Goal: Task Accomplishment & Management: Use online tool/utility

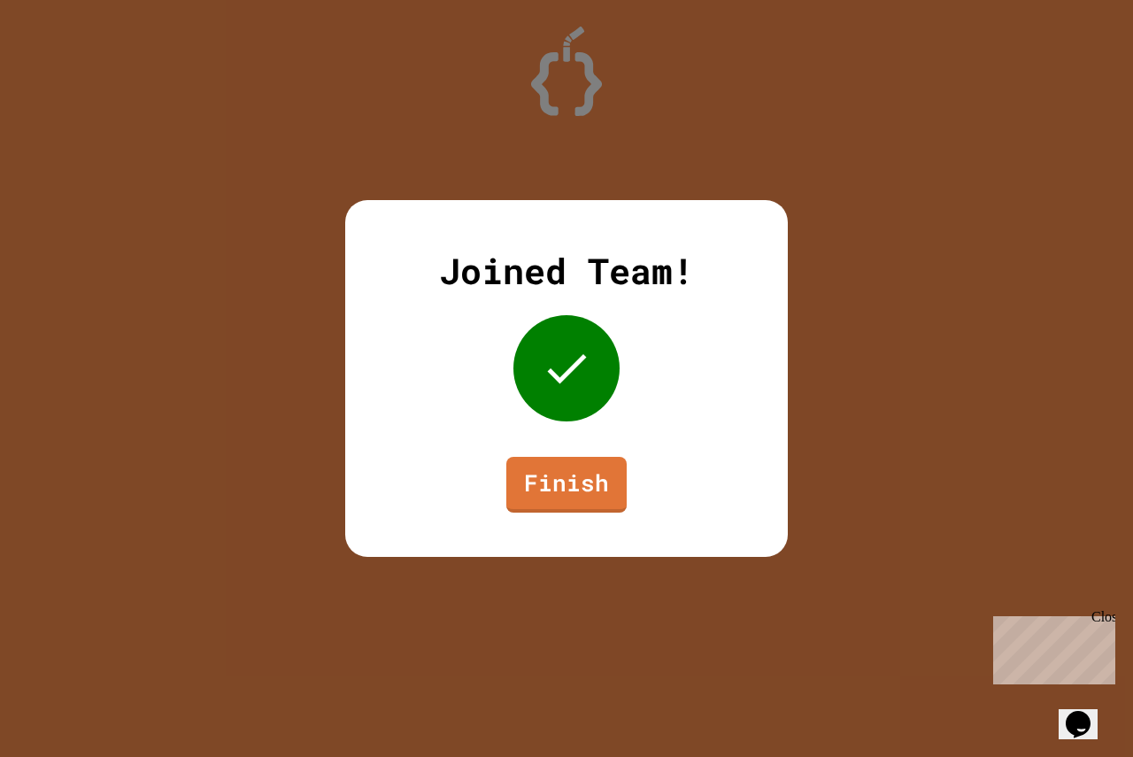
click at [528, 445] on div "Joined Team! Finish" at bounding box center [566, 378] width 443 height 357
click at [572, 511] on link "Finish" at bounding box center [567, 482] width 112 height 58
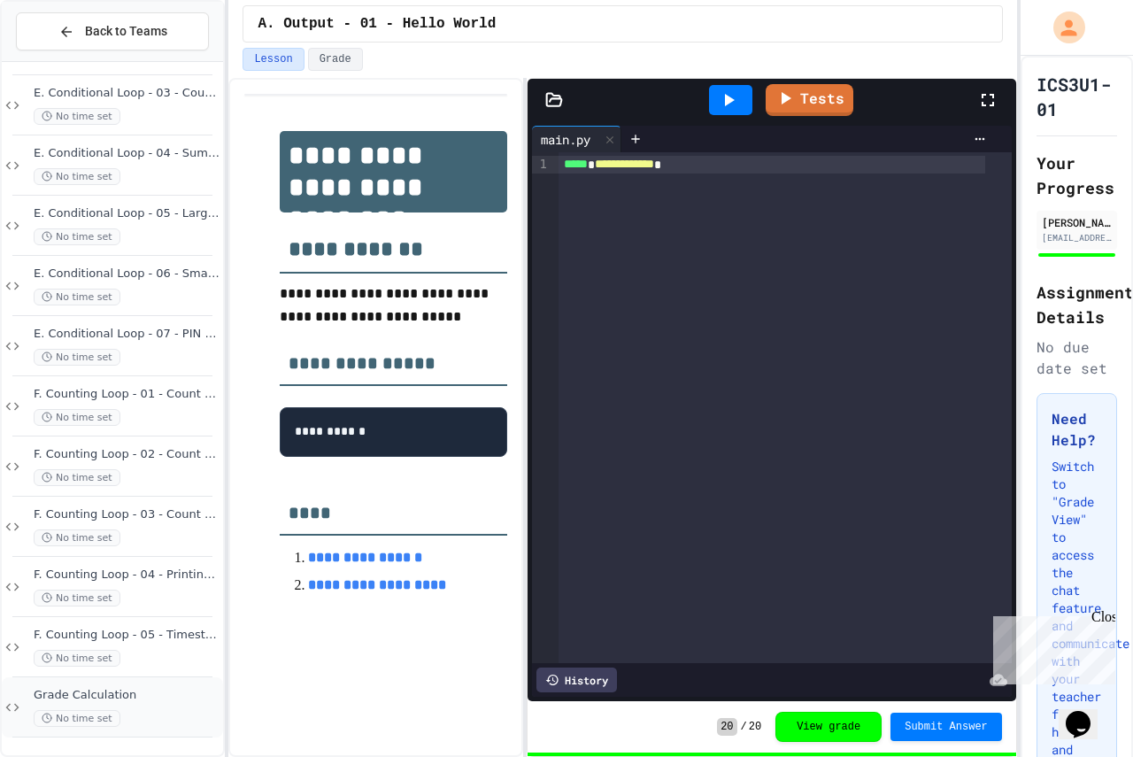
click at [127, 710] on div "No time set" at bounding box center [127, 718] width 186 height 17
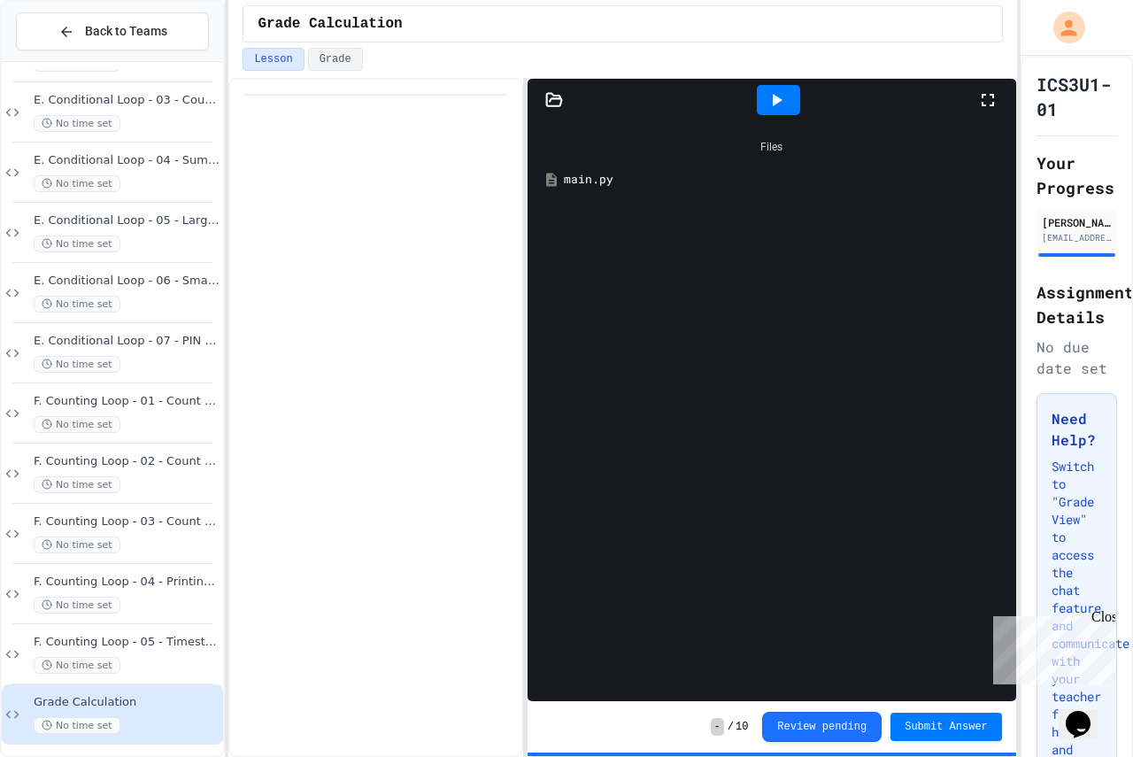
scroll to position [968, 0]
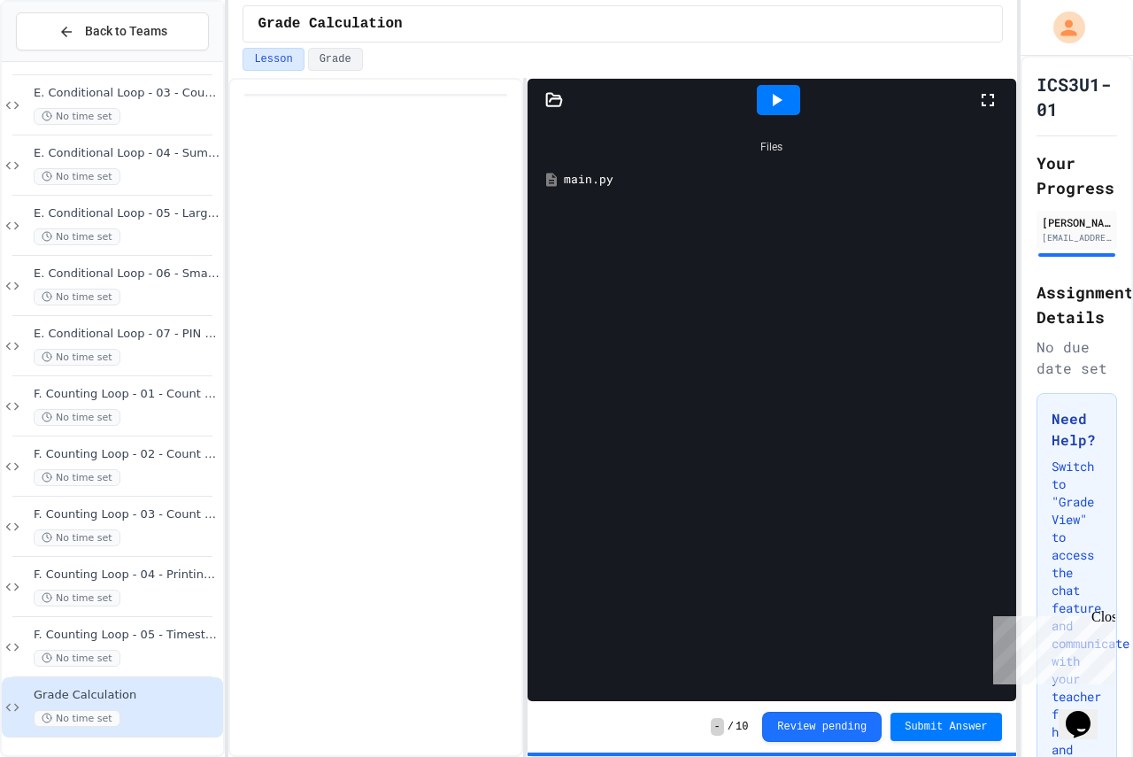
click at [589, 185] on div "main.py" at bounding box center [785, 180] width 442 height 18
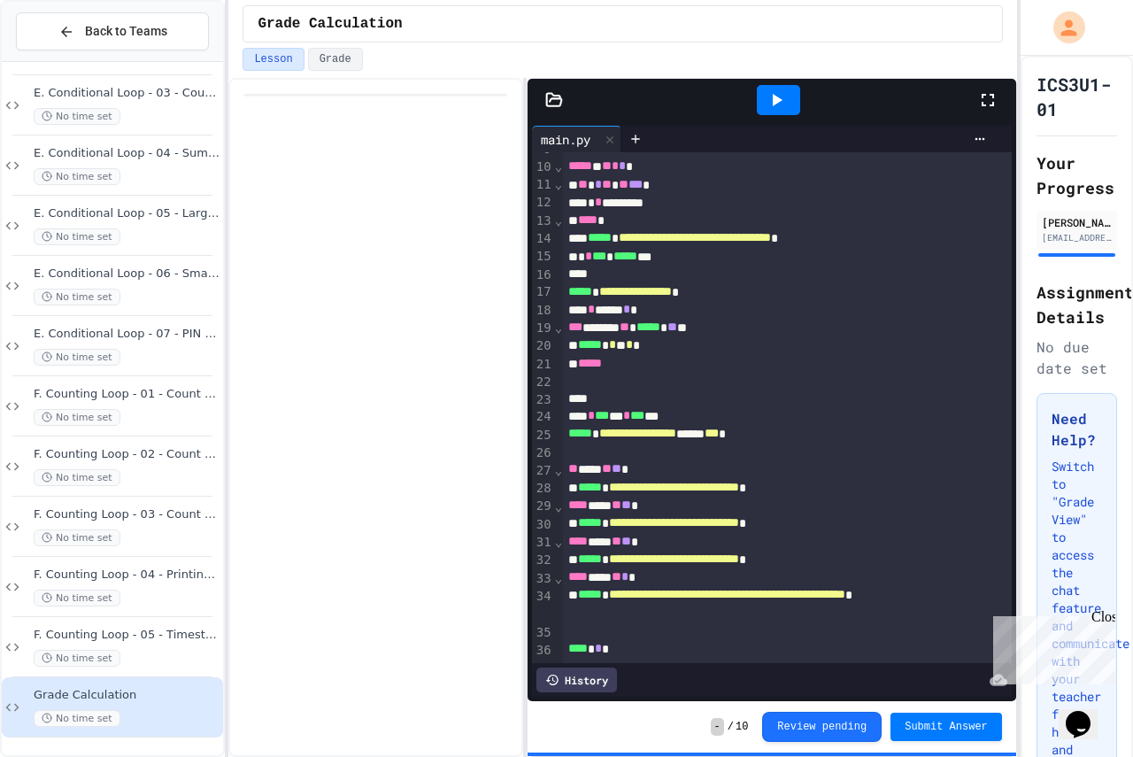
scroll to position [220, 0]
click at [938, 719] on span "Submit Answer" at bounding box center [946, 725] width 83 height 14
